Goal: Find specific page/section: Find specific page/section

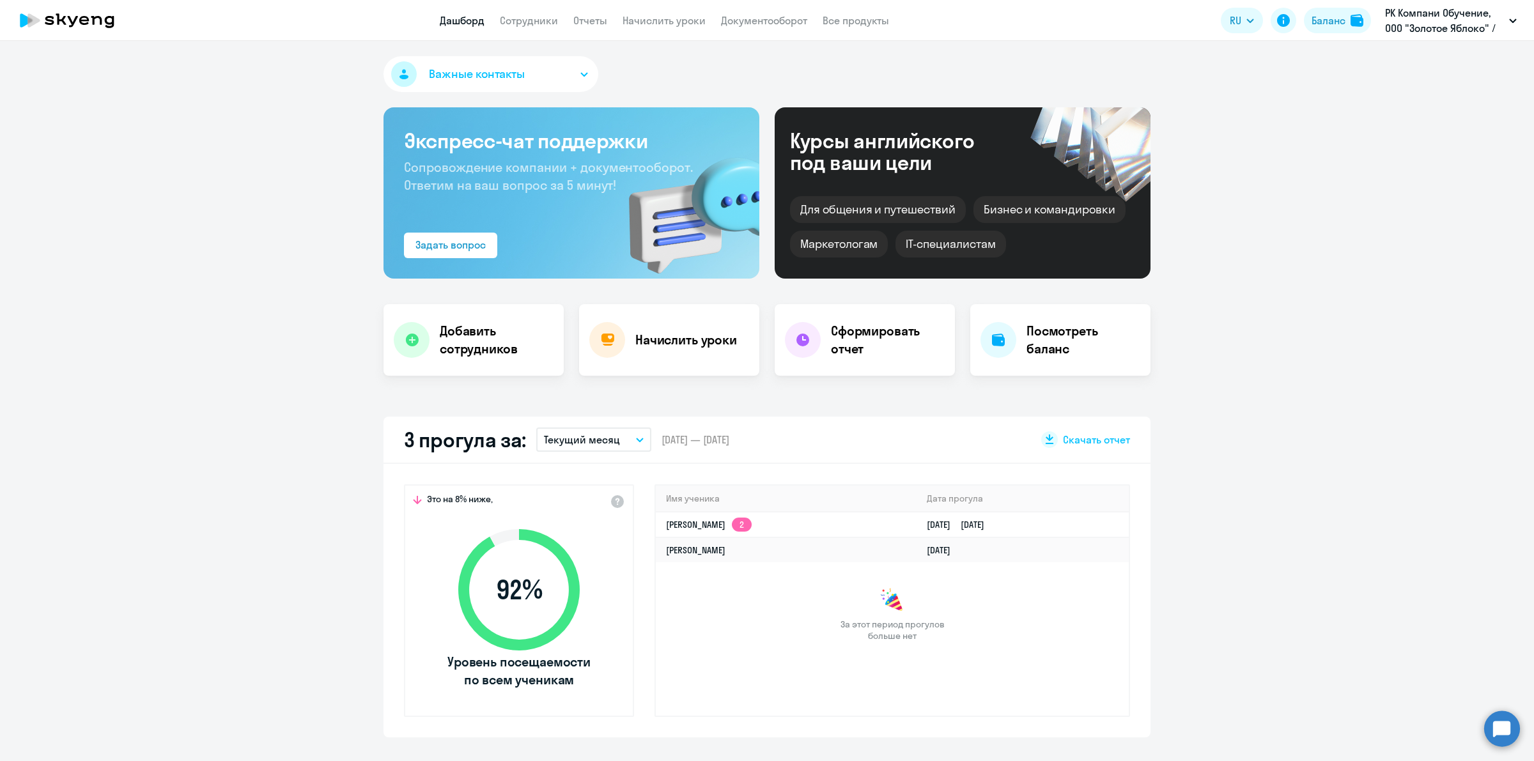
select select "30"
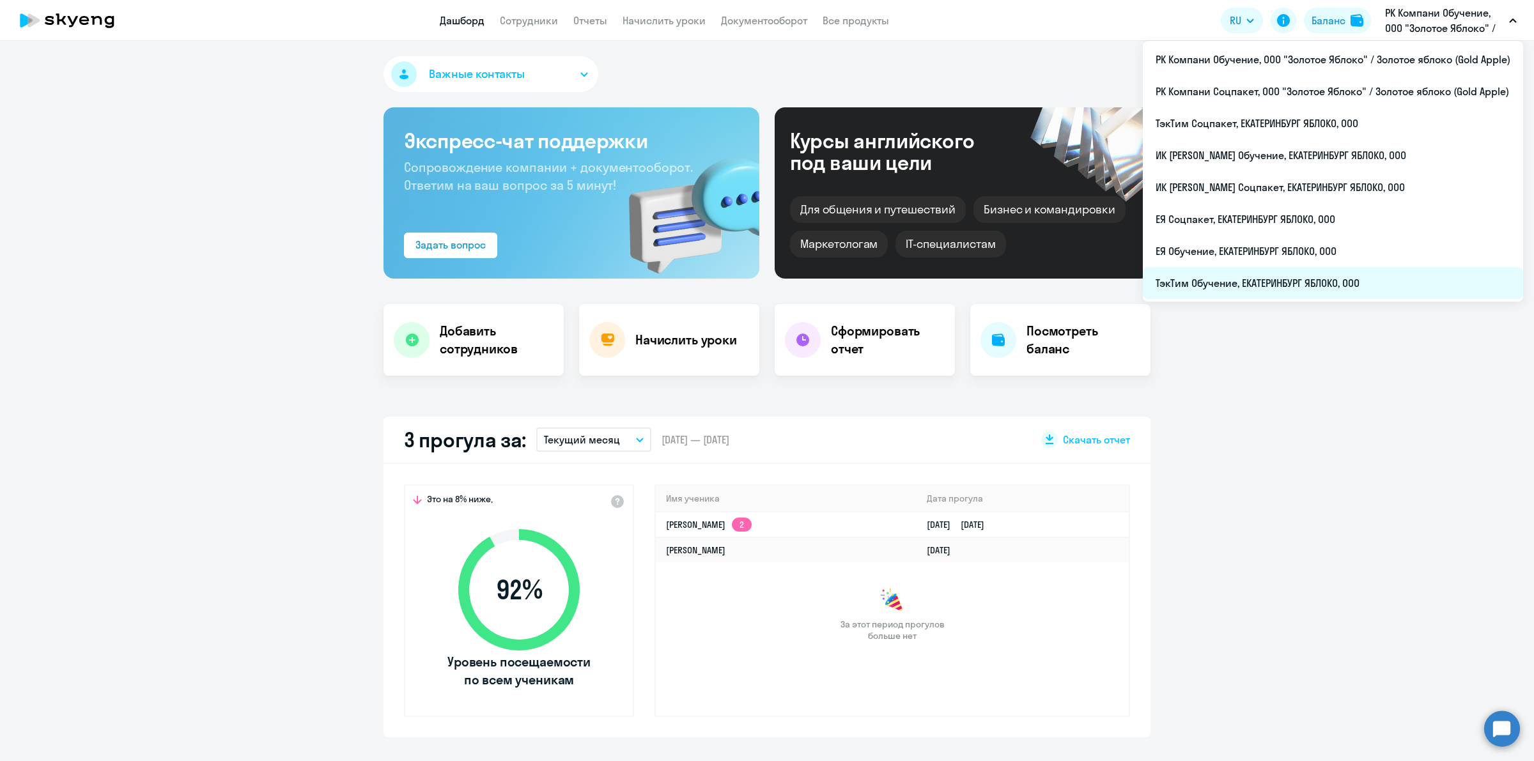
click at [1375, 270] on li "ТэкТим Обучение, ЕКАТЕРИНБУРГ ЯБЛОКО, ООО" at bounding box center [1333, 283] width 380 height 32
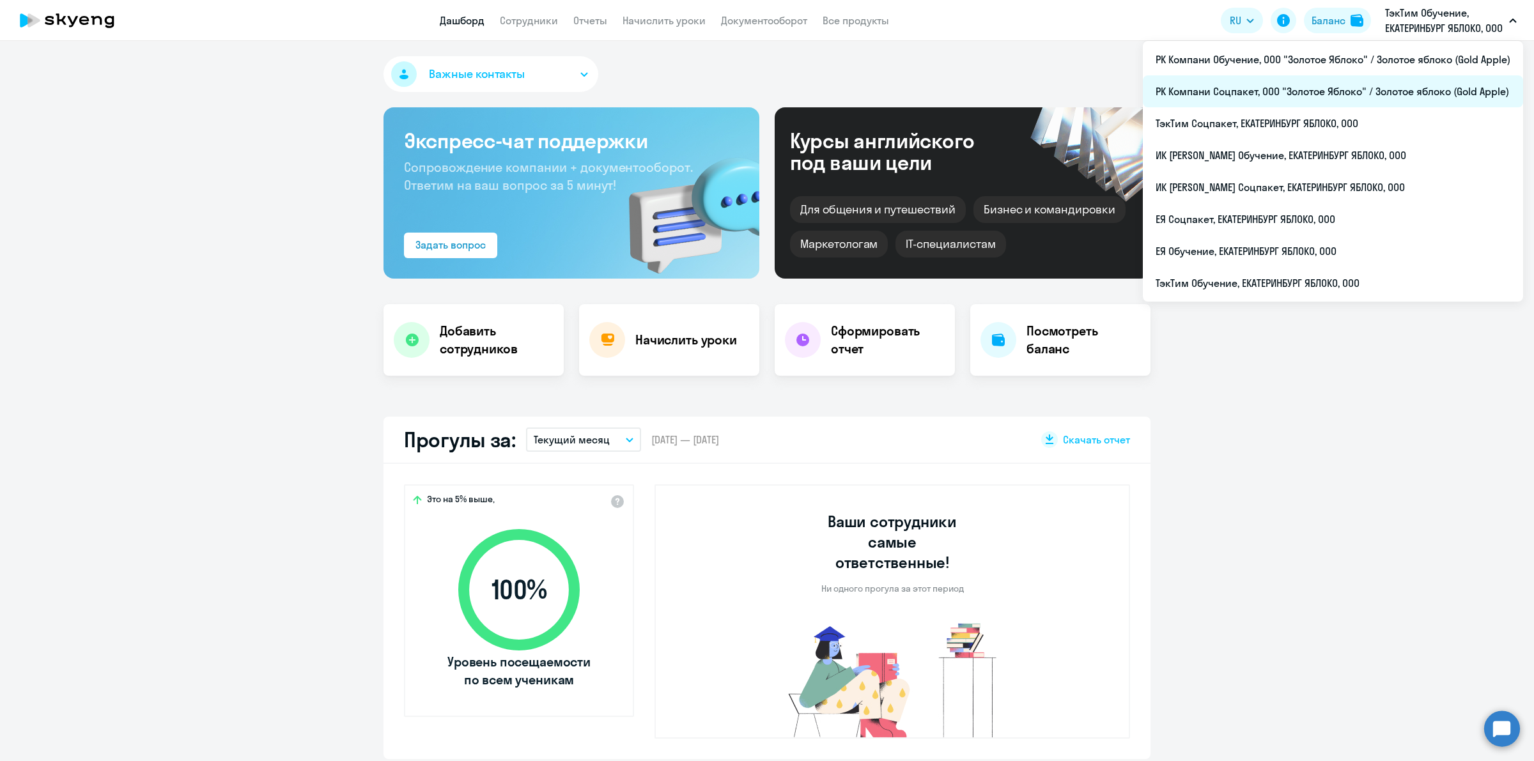
click at [1400, 81] on li "РК Компани Соцпакет, ООО "Золотое Яблоко" / Золотое яблоко (Gold Apple)" at bounding box center [1333, 91] width 380 height 32
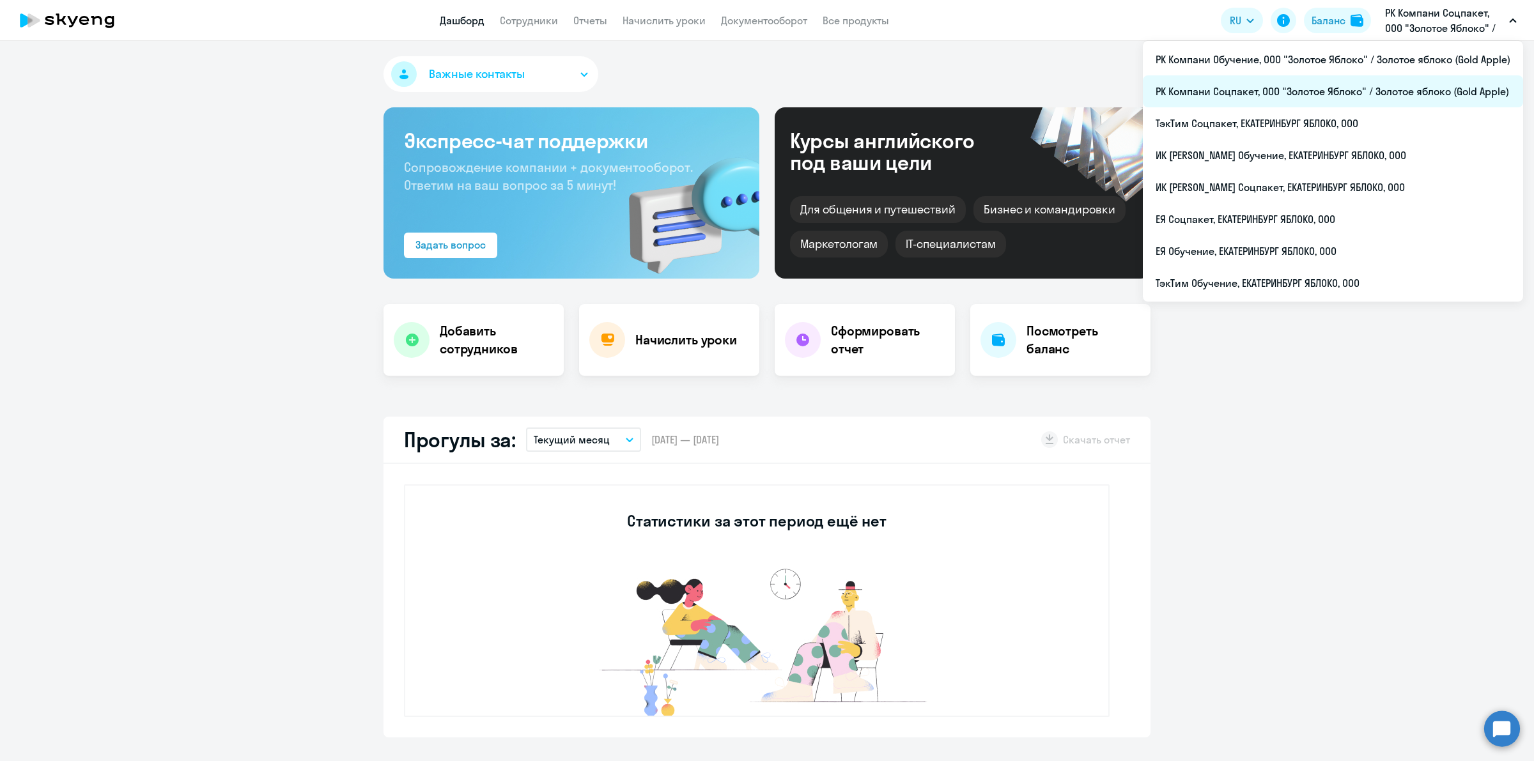
select select "30"
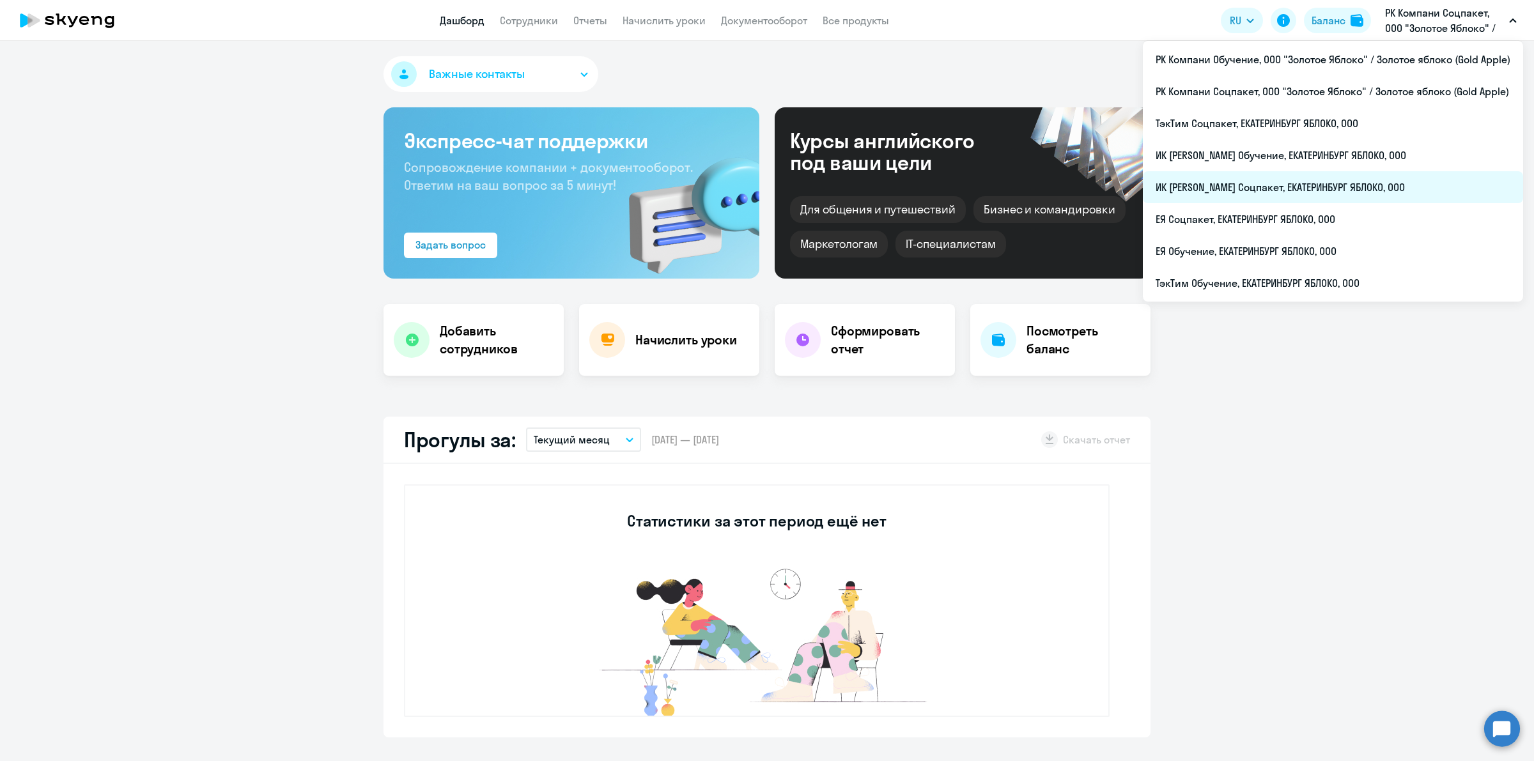
click at [1381, 183] on li "ИК [PERSON_NAME] Соцпакет, ЕКАТЕРИНБУРГ ЯБЛОКО, ООО" at bounding box center [1333, 187] width 380 height 32
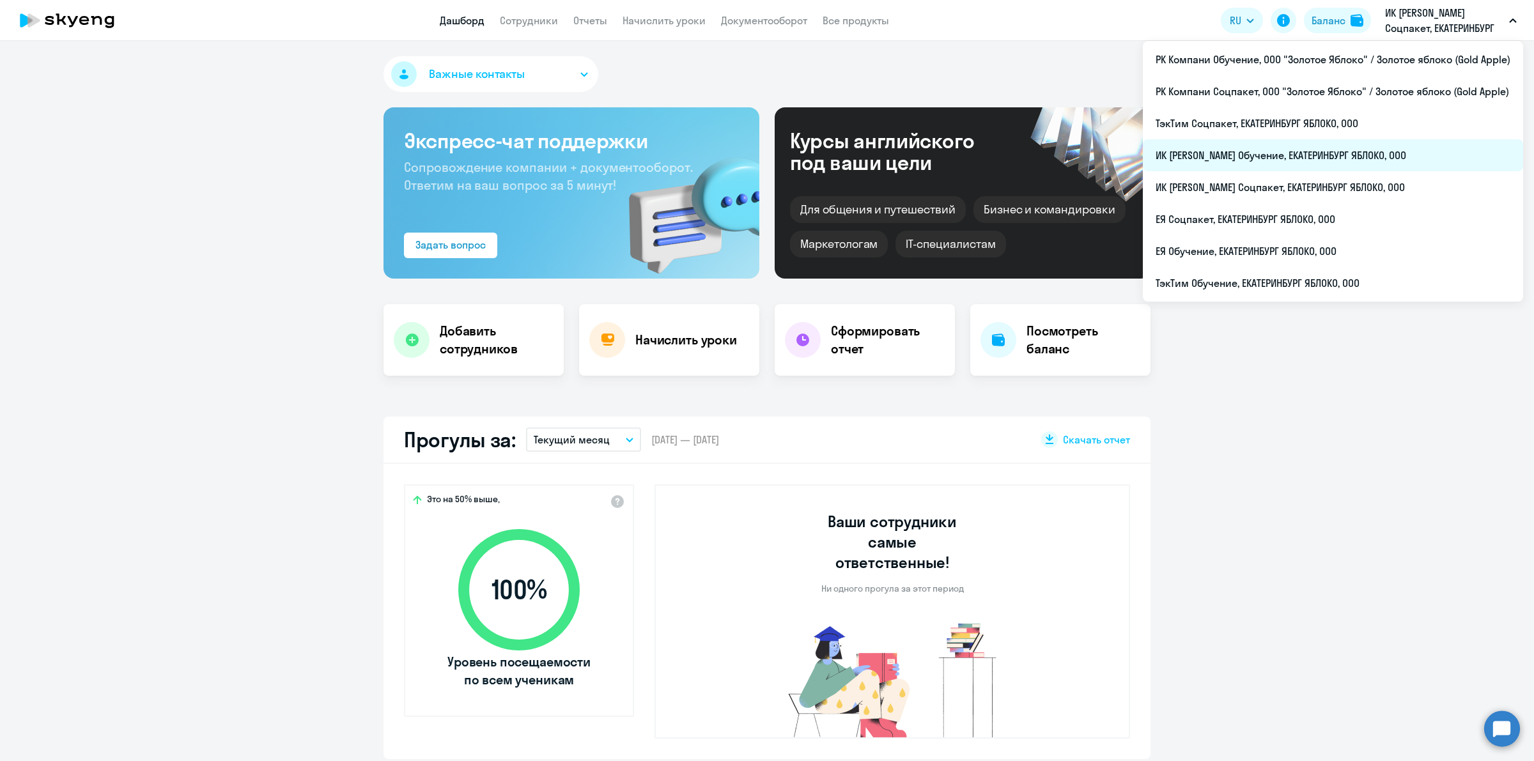
select select "30"
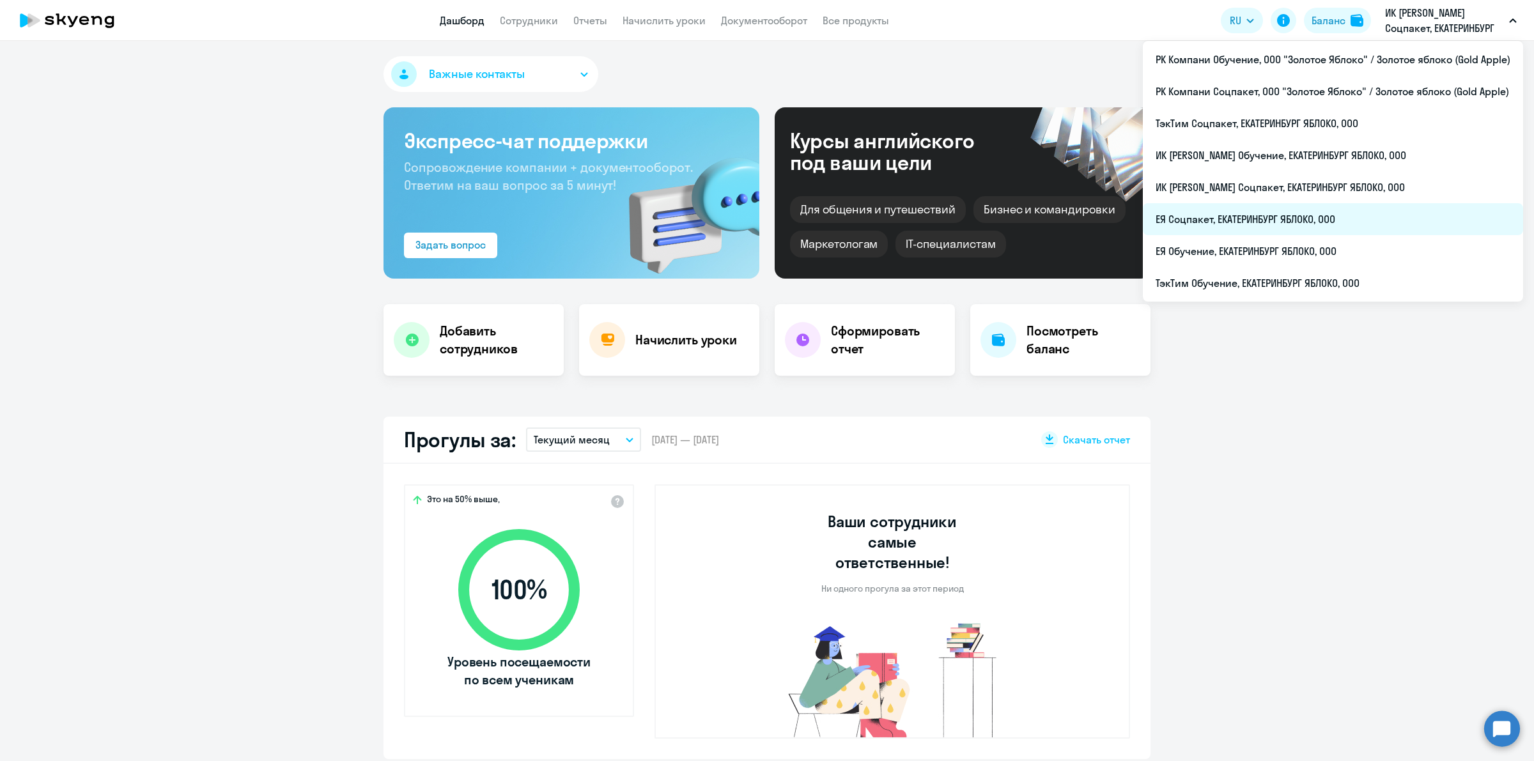
click at [1368, 222] on li "ЕЯ Соцпакет, ЕКАТЕРИНБУРГ ЯБЛОКО, ООО" at bounding box center [1333, 219] width 380 height 32
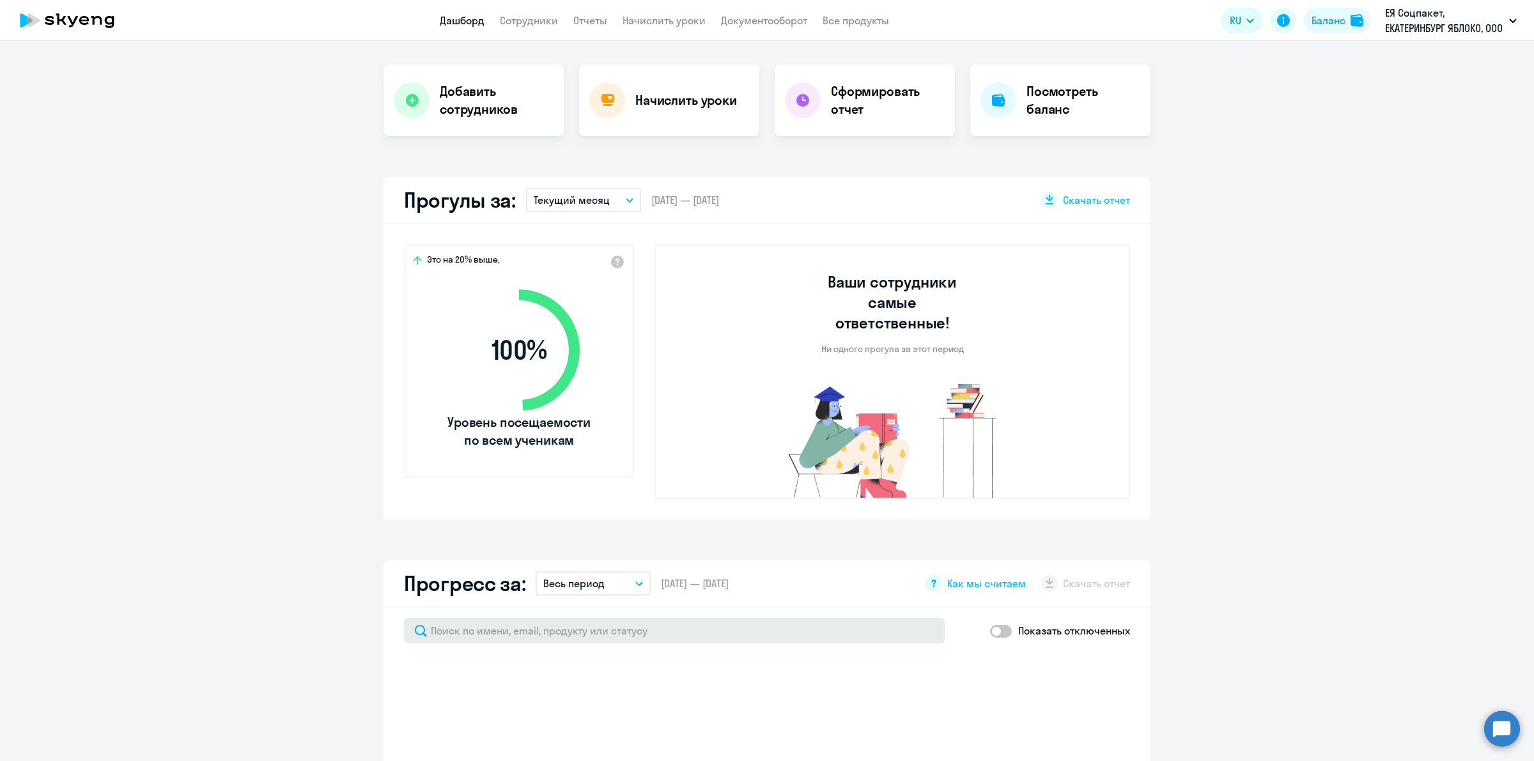
scroll to position [399, 0]
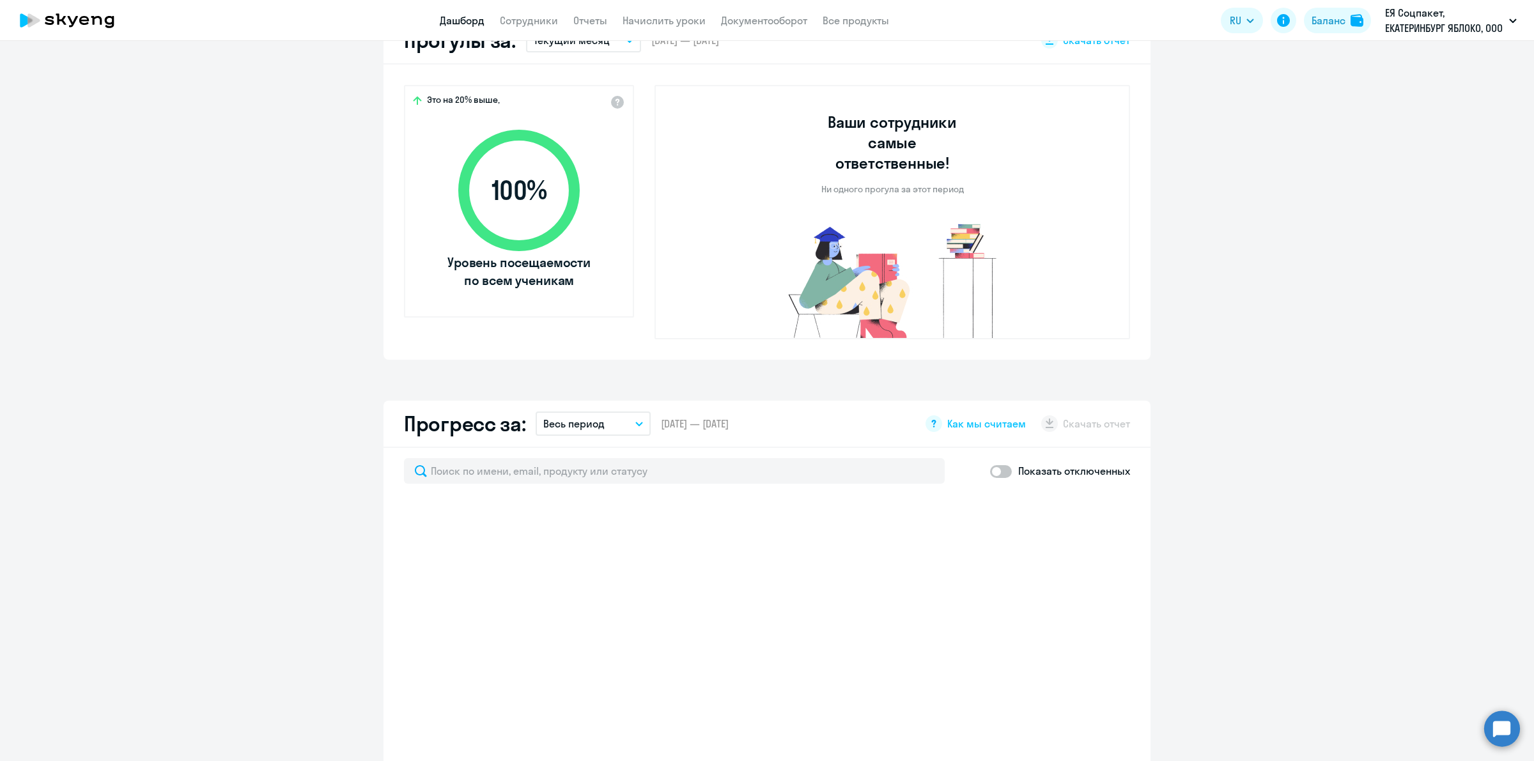
select select "30"
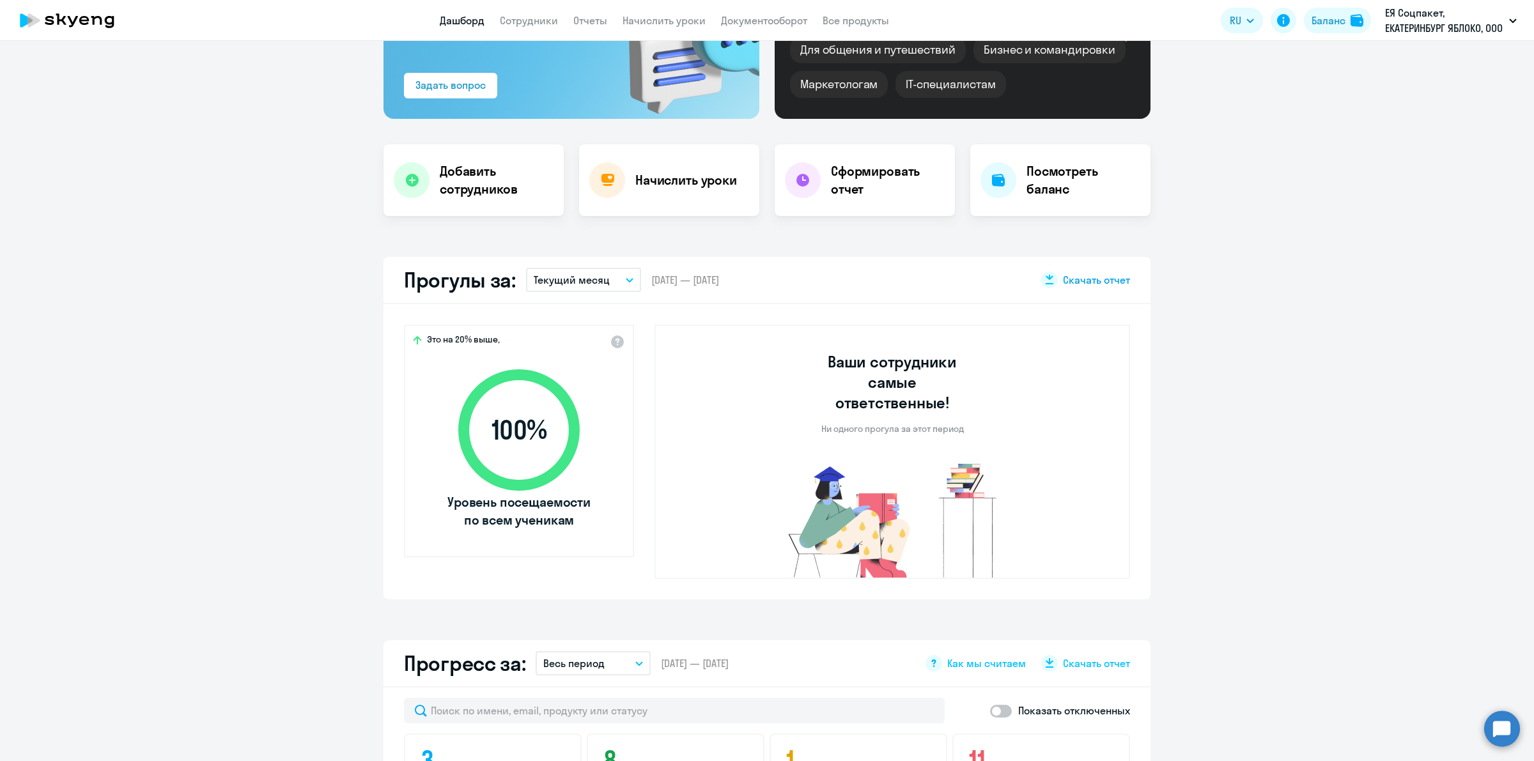
scroll to position [0, 0]
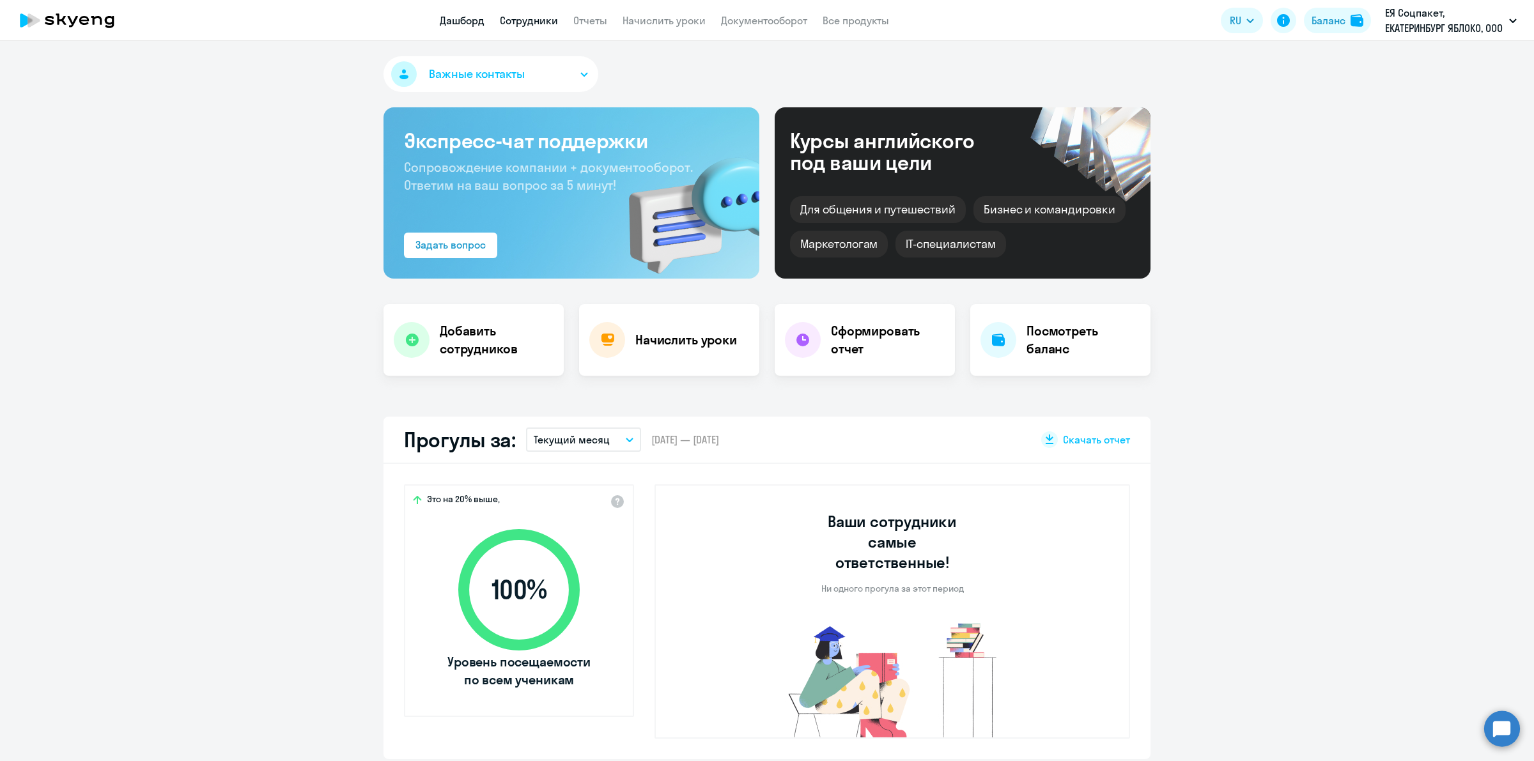
click at [524, 17] on link "Сотрудники" at bounding box center [529, 20] width 58 height 13
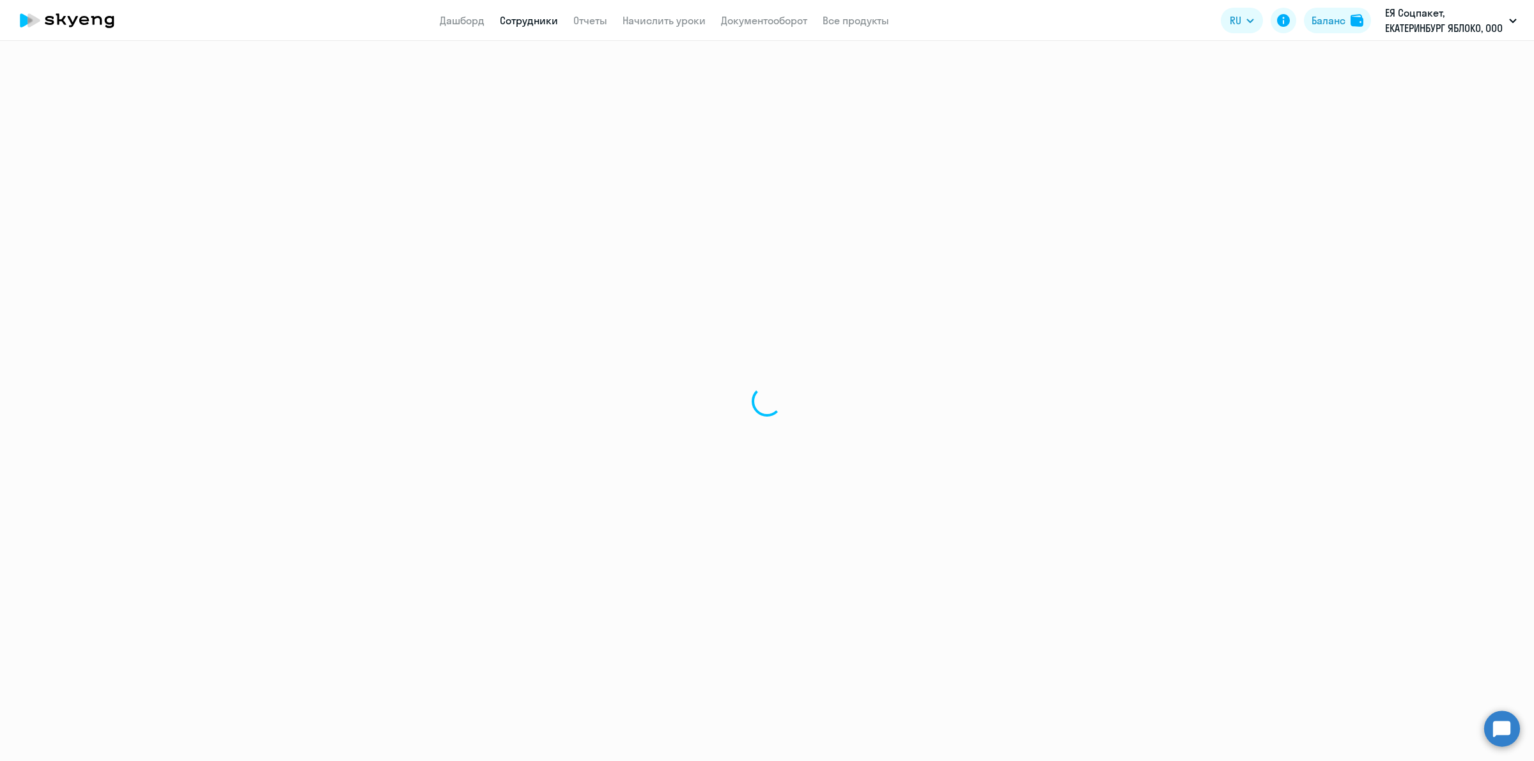
select select "30"
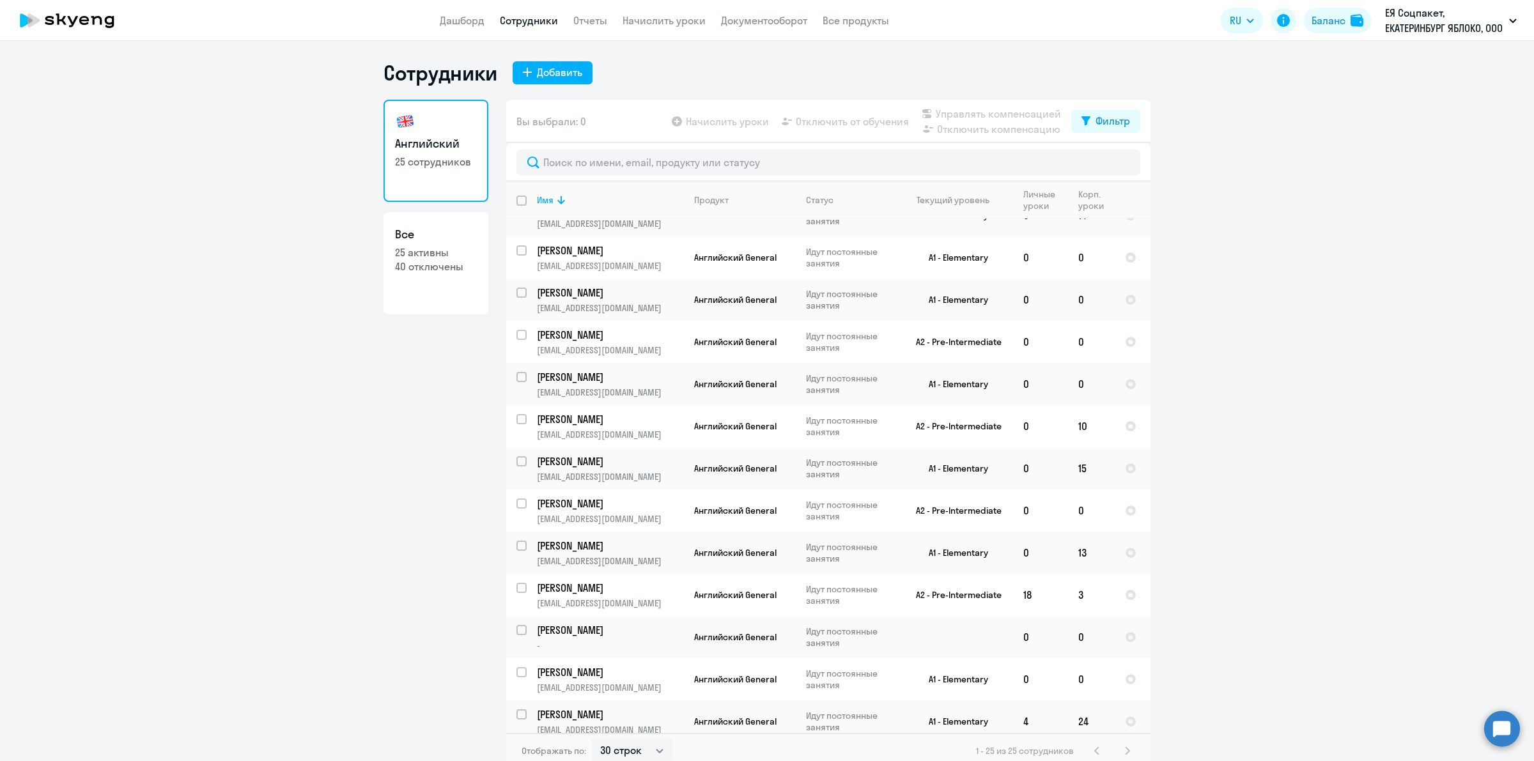
scroll to position [399, 0]
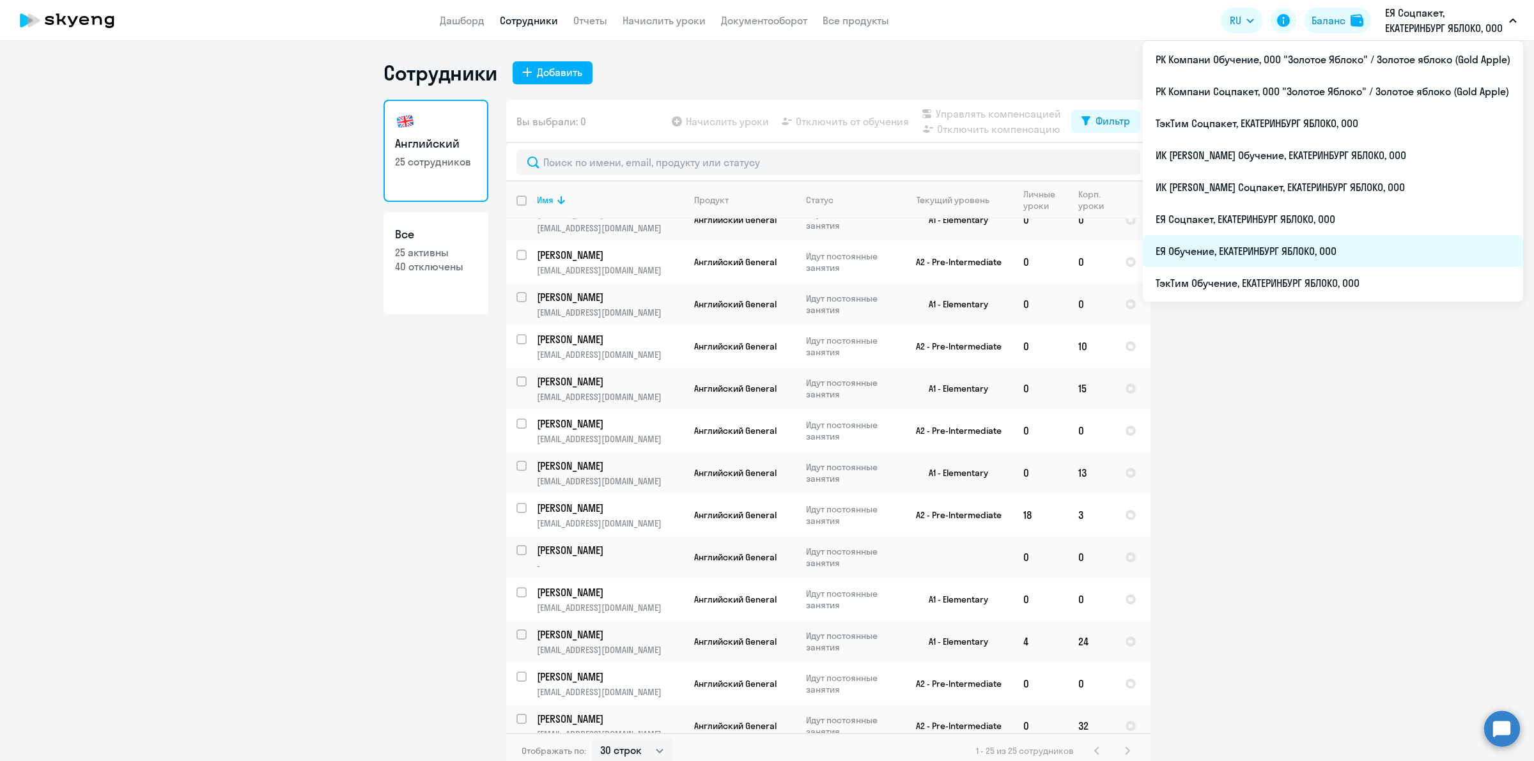
click at [1314, 250] on li "ЕЯ Обучение, ЕКАТЕРИНБУРГ ЯБЛОКО, ООО" at bounding box center [1333, 251] width 380 height 32
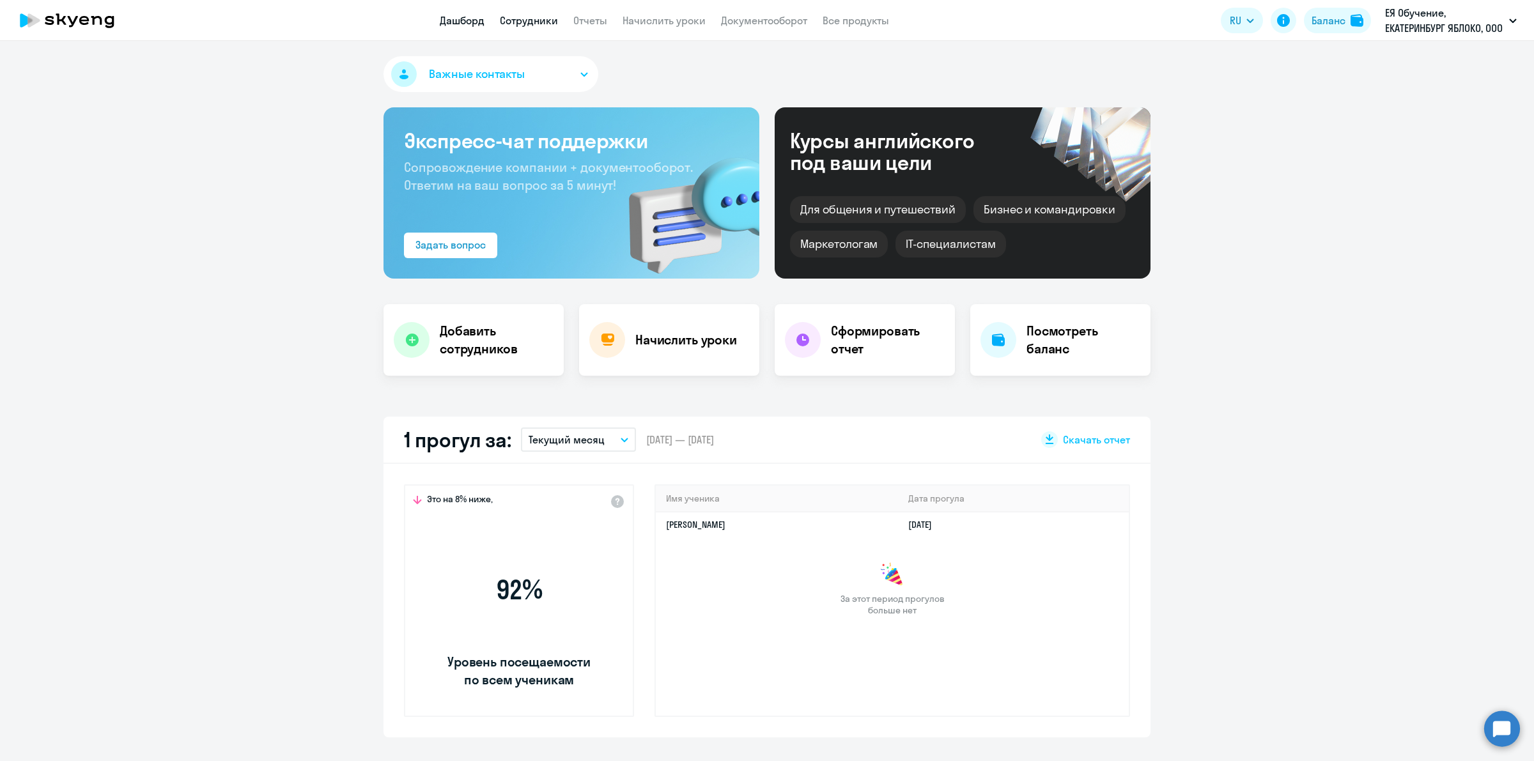
drag, startPoint x: 508, startPoint y: 13, endPoint x: 518, endPoint y: 15, distance: 10.3
click at [508, 15] on link "Сотрудники" at bounding box center [529, 20] width 58 height 13
select select "30"
